Goal: Task Accomplishment & Management: Complete application form

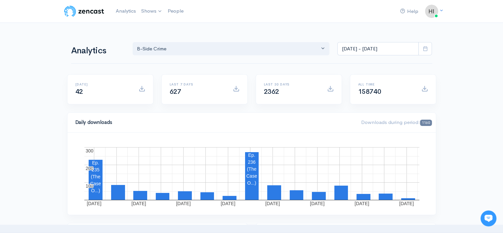
click at [0, 0] on link "B-Side Crime" at bounding box center [0, 0] width 0 height 0
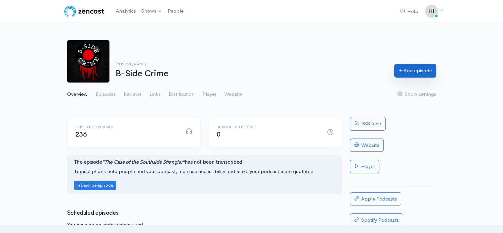
click at [409, 74] on link "Add episode" at bounding box center [415, 71] width 42 height 14
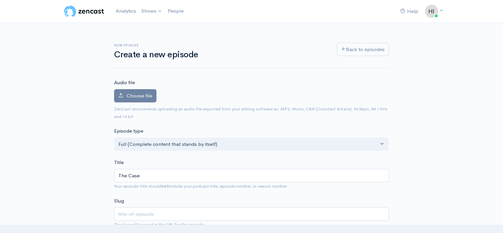
type input "The Case O"
type input "the-case-o"
type input "The Case Of"
type input "the-case-of"
type input "The Case Of T"
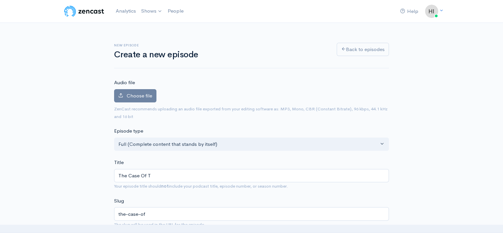
type input "the-case-of-t"
type input "The Case Of The"
type input "the-case-of-the"
type input "The Case Of The S"
type input "the-case-of-the-s"
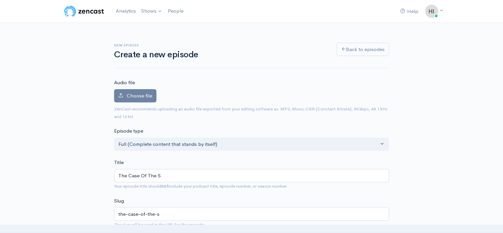
type input "The Case Of The Se"
type input "the-case-of-the-se"
type input "The Case Of The Sex"
type input "the-case-of-the-sex"
type input "The Case Of The Sexy"
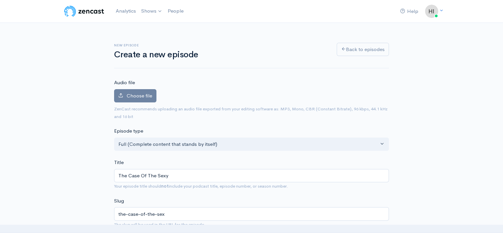
type input "the-case-of-the-sexy"
type input "The Case Of The Sexy G"
type input "the-case-of-the-sexy-g"
type input "The Case Of The Sexy Ga"
type input "the-case-of-the-sexy-ga"
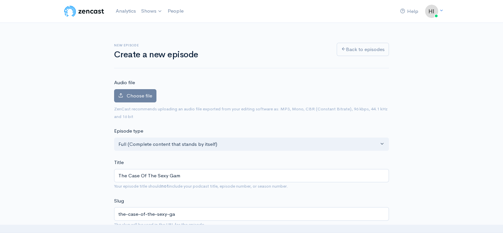
type input "The Case Of The Sexy Game"
type input "the-case-of-the-sexy-game"
type input "The Case Of The Sexy Game G"
type input "the-case-of-the-sexy-game-g"
type input "The Case Of The Sexy Game Go"
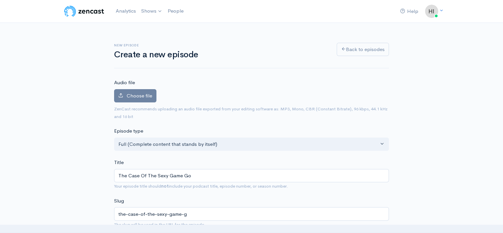
type input "the-case-of-the-sexy-game-go"
type input "The Case Of The Sexy Game Gone"
type input "the-case-of-the-sexy-game-gone"
type input "The Case Of The Sexy Game Gone W"
type input "the-case-of-the-sexy-game-gone-w"
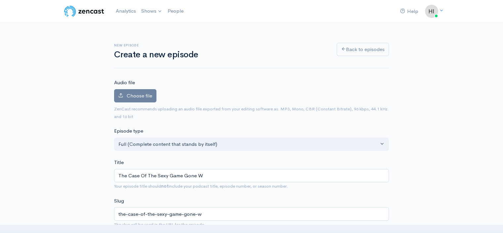
type input "The Case Of The Sexy Game Gone Wr"
type input "the-case-of-the-sexy-game-gone-wr"
type input "The Case Of The Sexy Game Gone Wron"
type input "the-case-of-the-sexy-game-gone-wron"
type input "The Case Of The Sexy Game Gone Wrong"
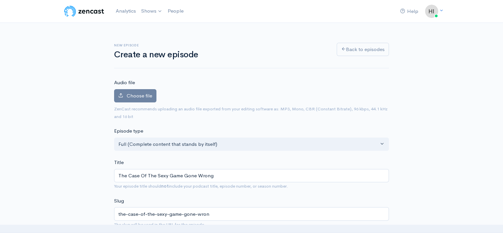
type input "the-case-of-the-sexy-game-gone-wrong"
type input "The Case Of The Sexy Game Gone Wrong"
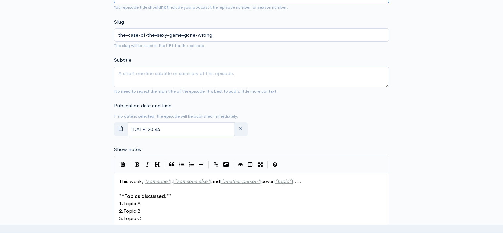
scroll to position [232, 0]
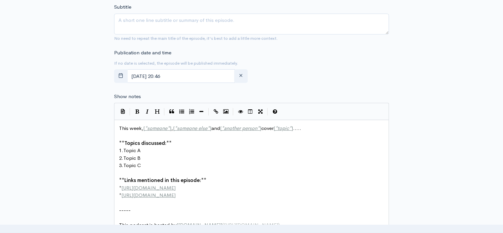
click at [148, 208] on pre "-----" at bounding box center [254, 210] width 273 height 8
paste textarea "-----"
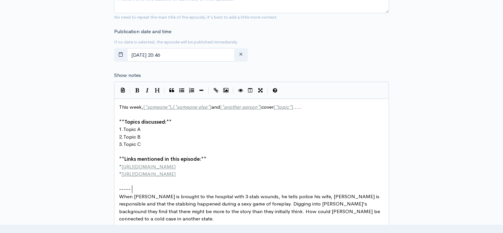
type textarea "This week, [*someone*], [*someone else*] and [*another person*] cover [*topic*]…"
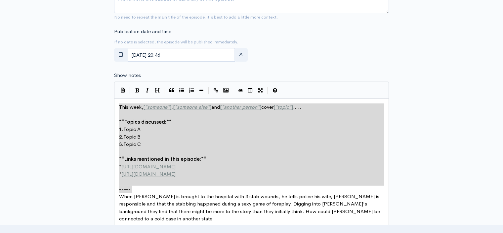
drag, startPoint x: 133, startPoint y: 186, endPoint x: 116, endPoint y: 95, distance: 93.0
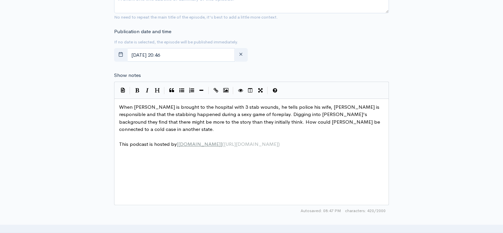
click at [166, 127] on pre "When [PERSON_NAME] is brought to the hospital with 3 stab wounds, he tells poli…" at bounding box center [254, 118] width 273 height 30
type textarea "?"
click at [234, 105] on span "When [PERSON_NAME] is brought to the hospital with 3 stab wounds, he tells poli…" at bounding box center [250, 118] width 262 height 29
type textarea "THREE"
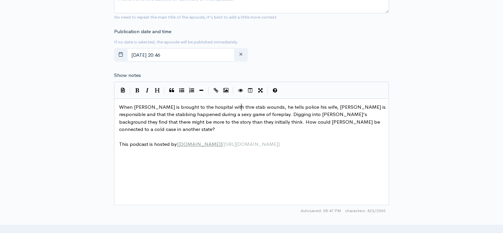
scroll to position [2, 11]
type textarea "three"
click at [118, 53] on button "button" at bounding box center [121, 55] width 14 height 14
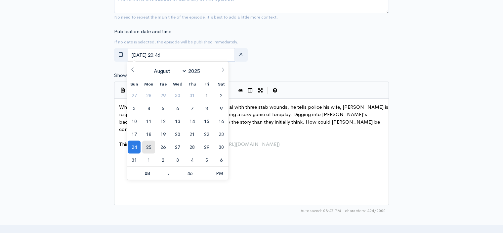
click at [150, 142] on span "25" at bounding box center [148, 146] width 13 height 13
type input "[DATE] 20:46"
type input "07"
type input "[DATE] 19:46"
type input "00"
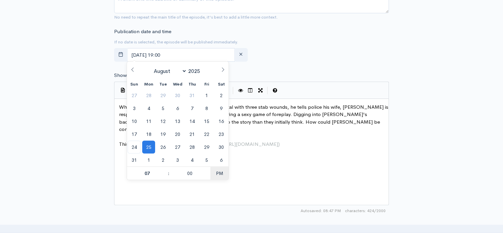
type input "[DATE] 07:00"
click at [90, 134] on div "New episode Create a new episode Back to episodes Audio file Choose file 0 ZenC…" at bounding box center [251, 98] width 377 height 656
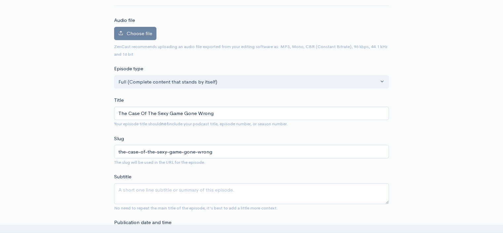
scroll to position [21, 0]
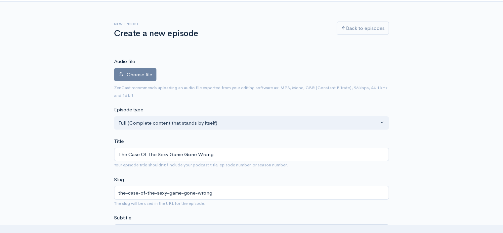
click at [144, 73] on span "Choose file" at bounding box center [139, 74] width 25 height 6
click at [0, 0] on input "Choose file" at bounding box center [0, 0] width 0 height 0
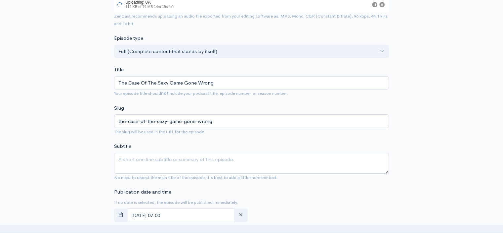
scroll to position [120, 0]
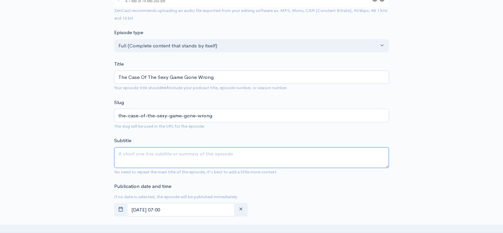
click at [122, 151] on textarea "Subtitle" at bounding box center [251, 157] width 275 height 21
paste textarea "When [PERSON_NAME] is brought to the hospital with 3 stab wounds, he tells poli…"
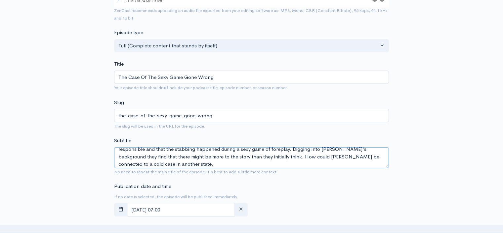
scroll to position [0, 0]
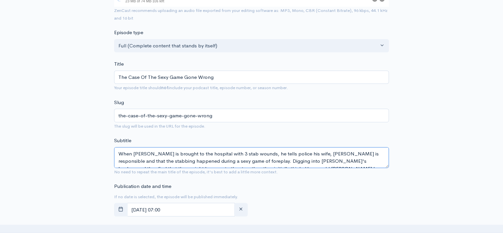
click at [234, 151] on textarea "When [PERSON_NAME] is brought to the hospital with 3 stab wounds, he tells poli…" at bounding box center [251, 157] width 275 height 21
click at [287, 159] on textarea "When [PERSON_NAME] is brought to the hospital with three stab wounds, he tells …" at bounding box center [251, 157] width 275 height 21
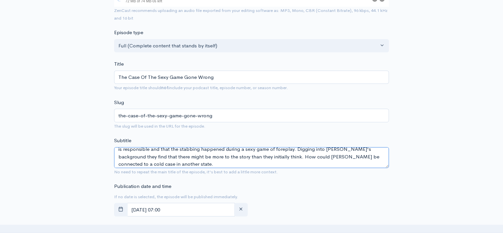
scroll to position [15, 0]
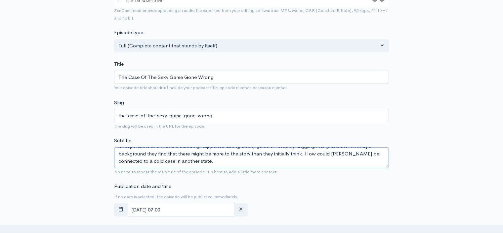
click at [152, 161] on textarea "When [PERSON_NAME] is brought to the hospital with three stab wounds, he tells …" at bounding box center [251, 157] width 275 height 21
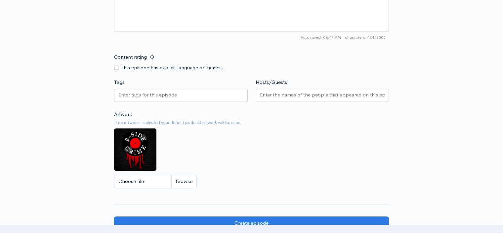
scroll to position [463, 0]
type textarea "When [PERSON_NAME] is brought to the hospital with three stab wounds, he tells …"
click at [116, 65] on input "Content rating" at bounding box center [116, 67] width 4 height 4
checkbox input "true"
click at [124, 97] on div at bounding box center [181, 94] width 134 height 13
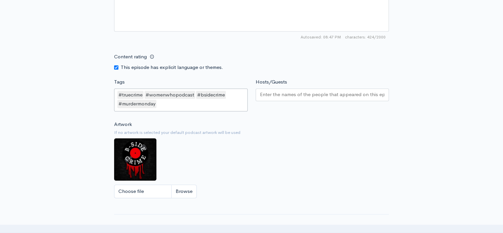
click at [269, 94] on input "Hosts/Guests" at bounding box center [322, 95] width 125 height 8
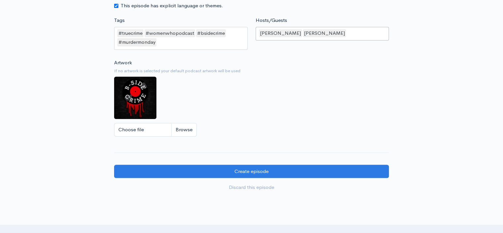
scroll to position [578, 0]
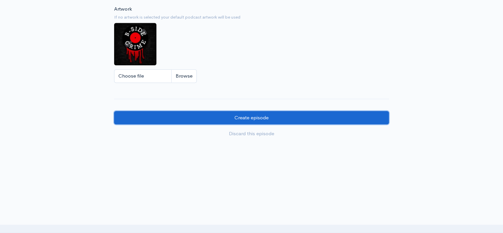
click at [261, 116] on input "Create episode" at bounding box center [251, 118] width 275 height 14
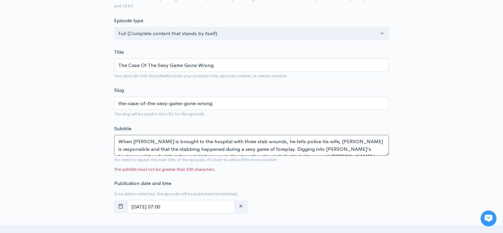
drag, startPoint x: 368, startPoint y: 141, endPoint x: 325, endPoint y: 139, distance: 43.0
click at [325, 139] on textarea "When [PERSON_NAME] is brought to the hospital with three stab wounds, he tells …" at bounding box center [251, 145] width 275 height 21
drag, startPoint x: 240, startPoint y: 149, endPoint x: 326, endPoint y: 136, distance: 86.7
click at [326, 136] on textarea "When [PERSON_NAME] is brought to the hospital with three stab wounds, he tells …" at bounding box center [251, 145] width 275 height 21
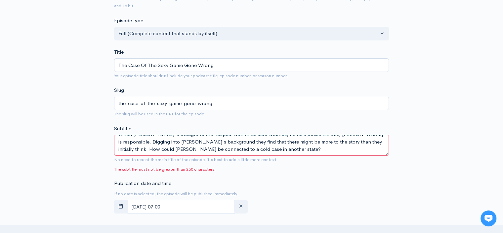
scroll to position [4, 0]
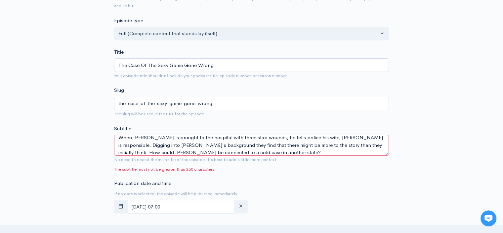
drag, startPoint x: 147, startPoint y: 139, endPoint x: 380, endPoint y: 144, distance: 232.9
click at [380, 144] on textarea "When [PERSON_NAME] is brought to the hospital with three stab wounds, he tells …" at bounding box center [251, 145] width 275 height 21
click at [263, 151] on textarea "When [PERSON_NAME] is brought to the hospital with three stab wounds, he tells …" at bounding box center [251, 145] width 275 height 21
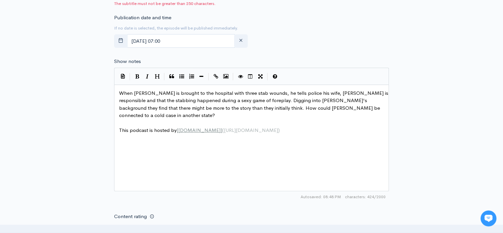
scroll to position [463, 0]
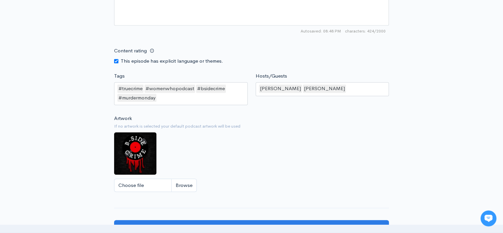
type textarea "When Paul Christos is brought to the hospital with three stab wounds, he tells …"
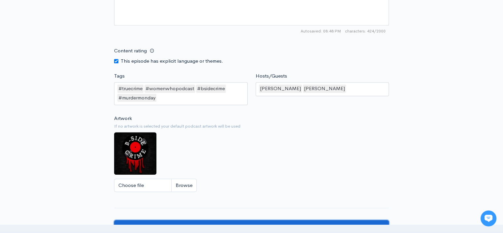
click at [234, 220] on input "Create episode" at bounding box center [251, 227] width 275 height 14
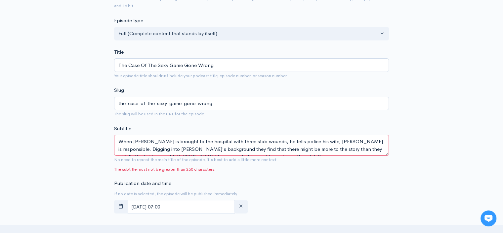
drag, startPoint x: 147, startPoint y: 147, endPoint x: 163, endPoint y: 147, distance: 15.9
click at [163, 147] on textarea "When Paul Christos is brought to the hospital with three stab wounds, he tells …" at bounding box center [251, 145] width 275 height 21
click at [183, 147] on textarea "When Paul Christos is brought to the hospital with three stab wounds, he tells …" at bounding box center [251, 145] width 275 height 21
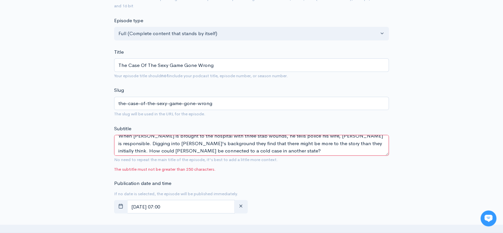
scroll to position [7, 0]
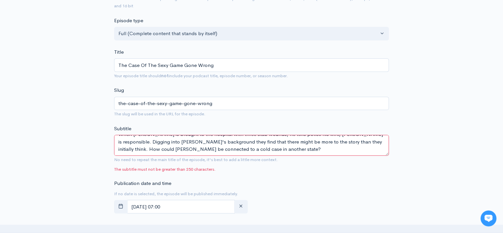
click at [159, 147] on textarea "When Paul Christos is brought to the hospital with three stab wounds, he tells …" at bounding box center [251, 145] width 275 height 21
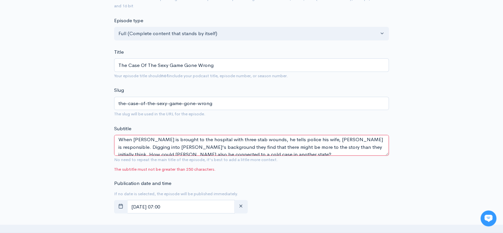
scroll to position [0, 0]
drag, startPoint x: 379, startPoint y: 141, endPoint x: 148, endPoint y: 147, distance: 231.0
click at [148, 147] on textarea "When Paul Christos is brought to the hospital with three stab wounds, he tells …" at bounding box center [251, 145] width 275 height 21
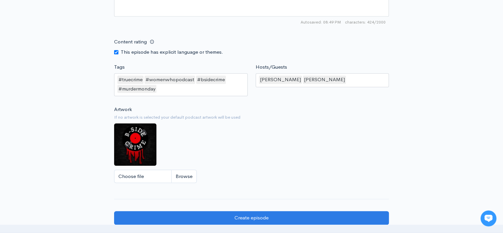
scroll to position [496, 0]
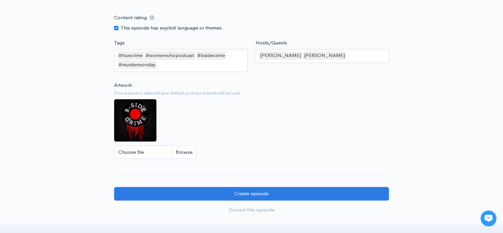
type textarea "When Paul Christos is brought to the hospital with three stab wounds, he tells …"
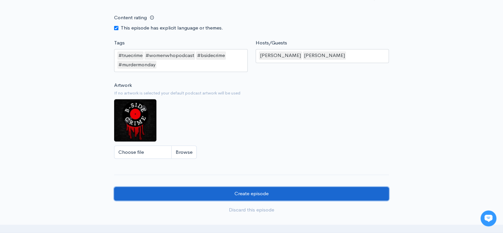
click at [252, 194] on input "Create episode" at bounding box center [251, 194] width 275 height 14
